Goal: Check status: Check status

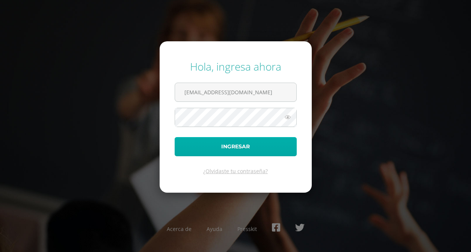
type input "fherso2020@gmail.com"
click at [239, 146] on button "Ingresar" at bounding box center [236, 146] width 122 height 19
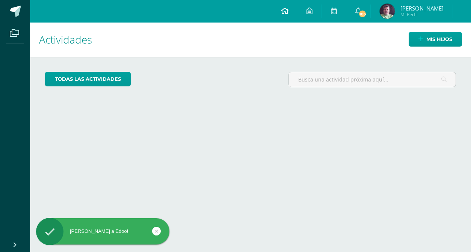
click at [289, 12] on icon at bounding box center [285, 11] width 8 height 7
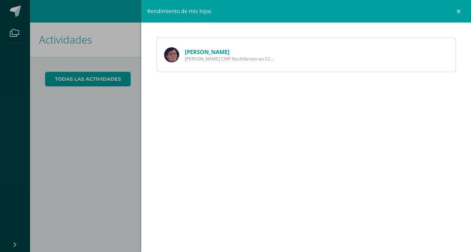
click at [216, 52] on link "[PERSON_NAME]" at bounding box center [207, 52] width 45 height 8
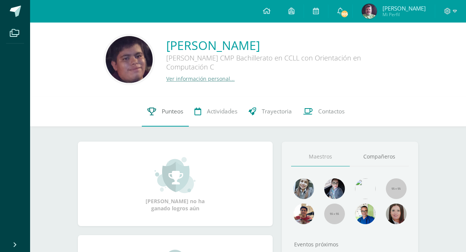
click at [168, 114] on span "Punteos" at bounding box center [172, 111] width 21 height 8
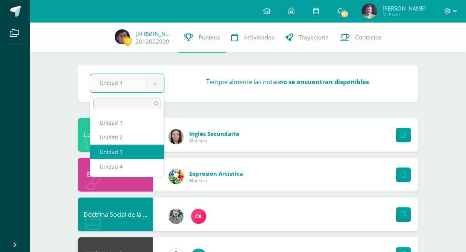
select select "Unidad 3"
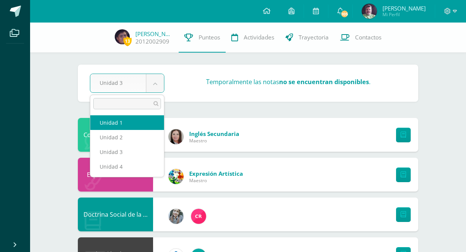
select select "Unidad 1"
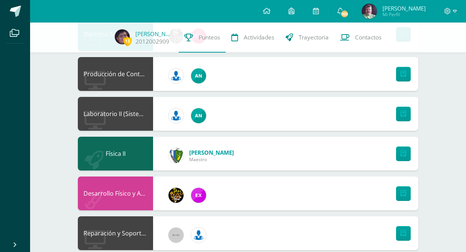
scroll to position [198, 0]
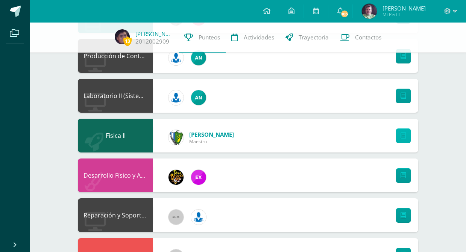
click at [404, 132] on link at bounding box center [403, 136] width 15 height 15
